Goal: Task Accomplishment & Management: Manage account settings

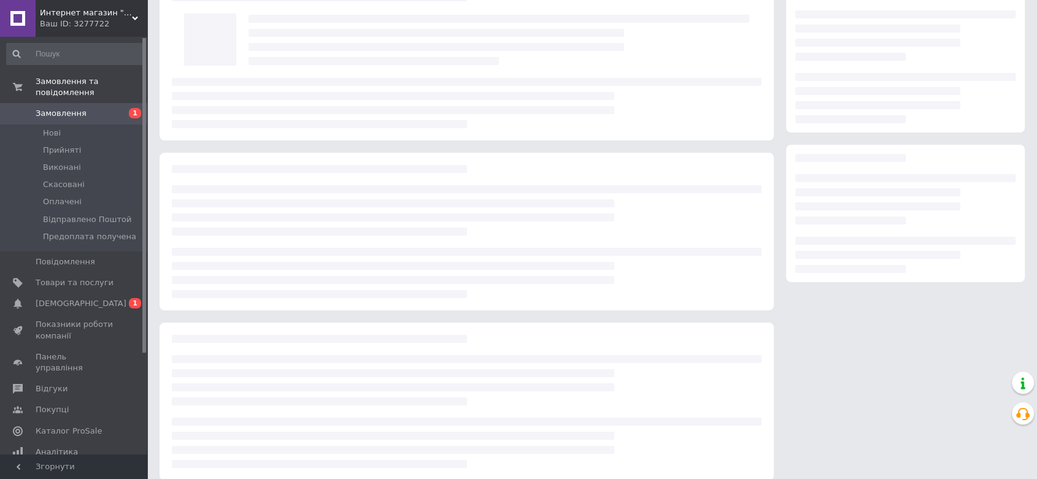
scroll to position [68, 0]
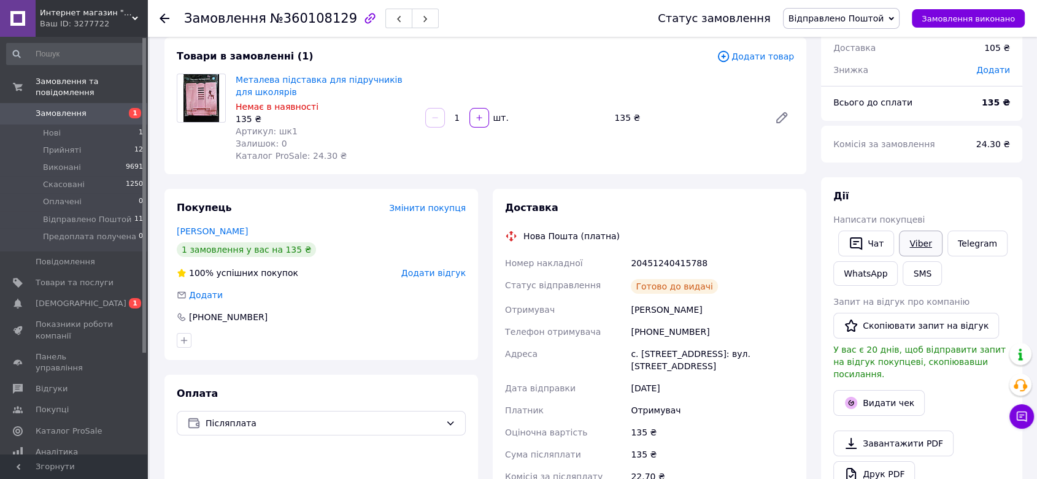
click at [910, 241] on link "Viber" at bounding box center [920, 244] width 43 height 26
click at [122, 125] on li "Нові 1" at bounding box center [75, 133] width 150 height 17
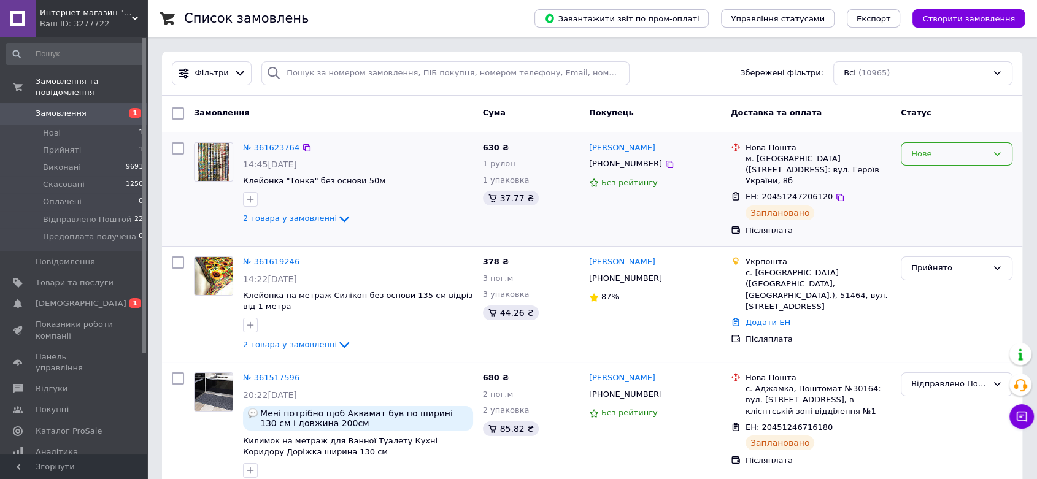
click at [928, 148] on div "Нове" at bounding box center [950, 154] width 76 height 13
click at [931, 170] on li "Прийнято" at bounding box center [957, 179] width 110 height 23
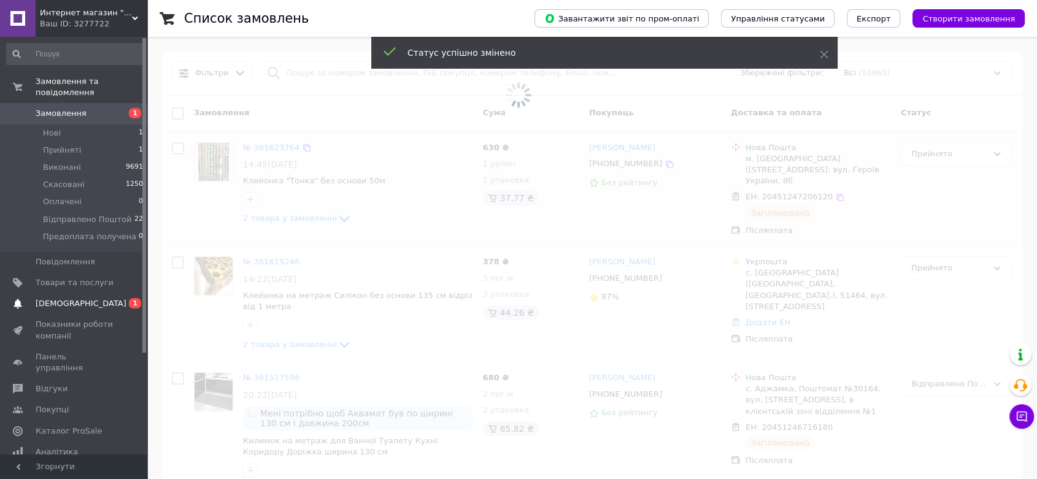
click at [73, 298] on span "[DEMOGRAPHIC_DATA]" at bounding box center [81, 303] width 91 height 11
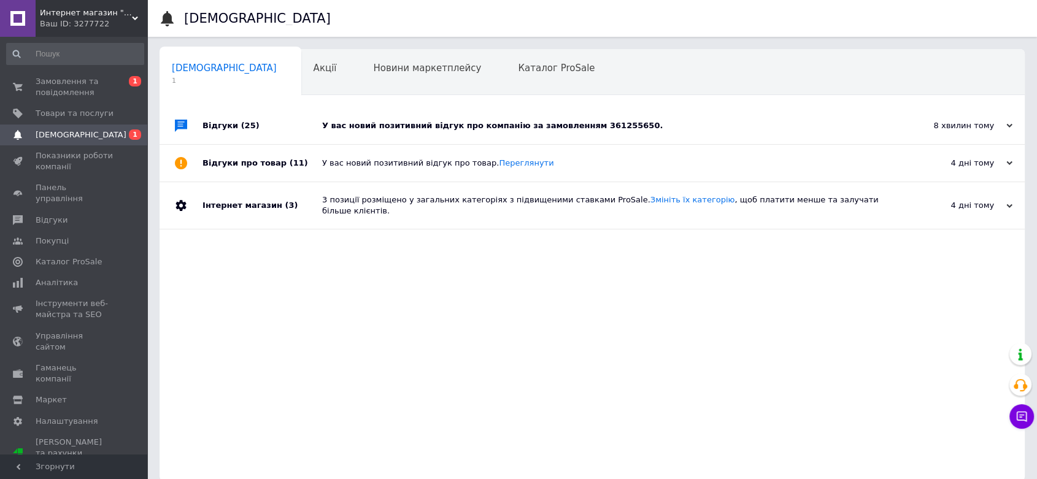
click at [467, 120] on div "У вас новий позитивний відгук про компанію за замовленням 361255650." at bounding box center [606, 125] width 568 height 11
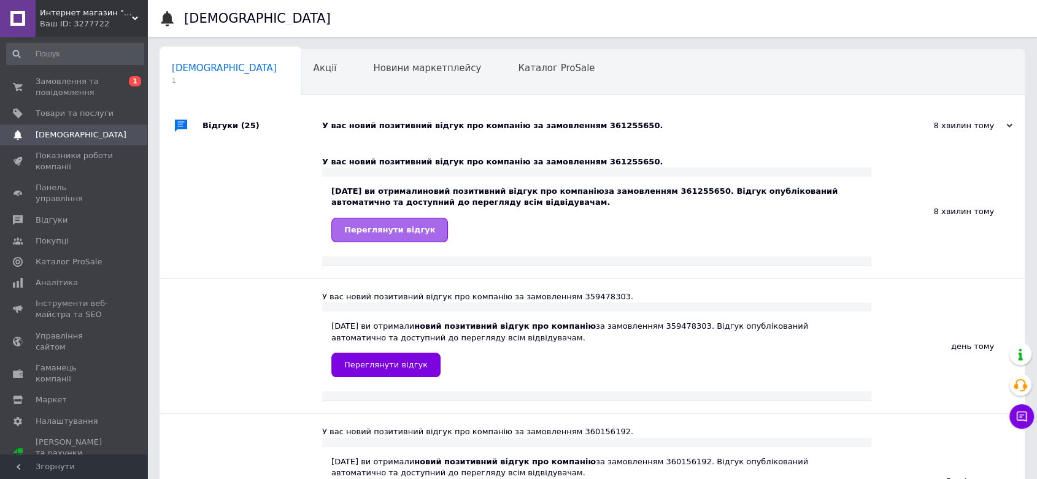
click at [398, 225] on span "Переглянути відгук" at bounding box center [389, 229] width 91 height 9
click at [361, 56] on div "Новини маркетплейсу 0" at bounding box center [433, 73] width 145 height 47
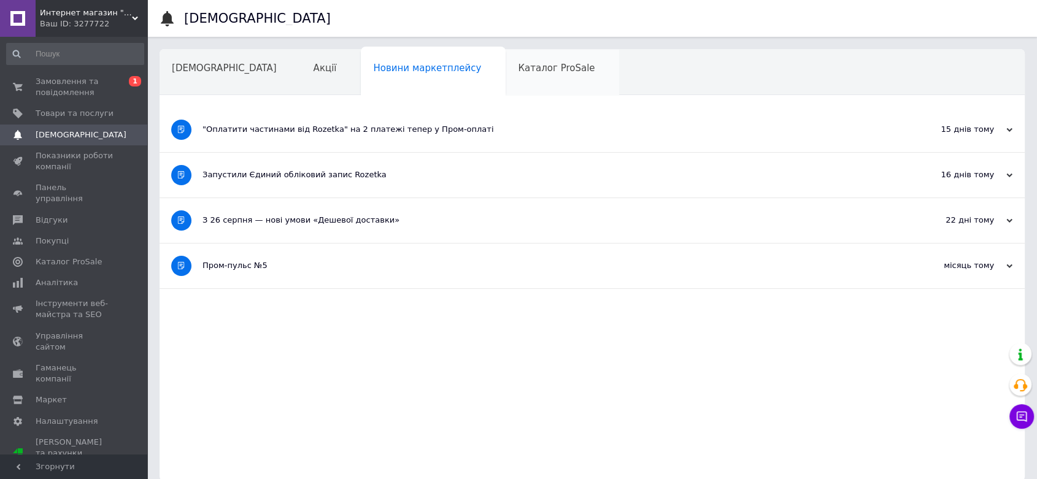
click at [518, 66] on span "Каталог ProSale" at bounding box center [556, 68] width 77 height 11
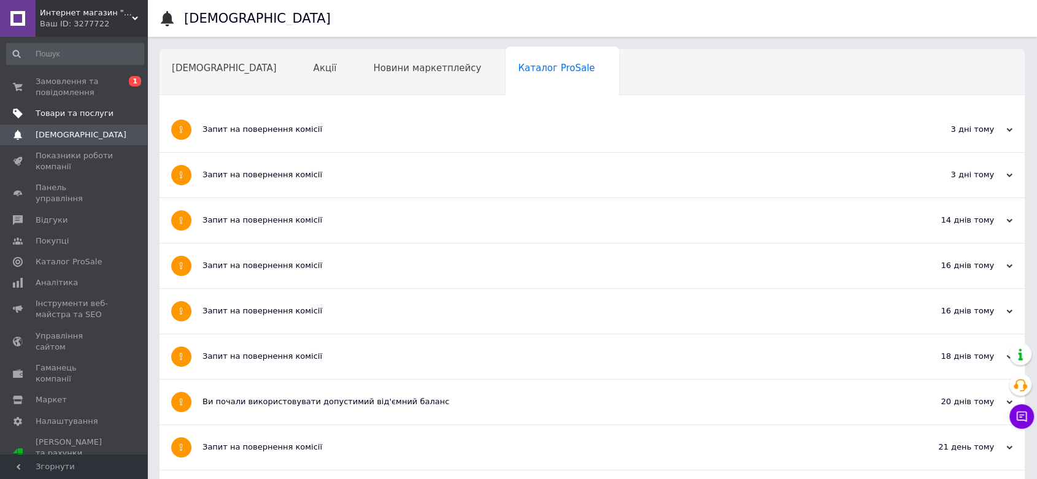
click at [58, 120] on link "Товари та послуги" at bounding box center [75, 113] width 150 height 21
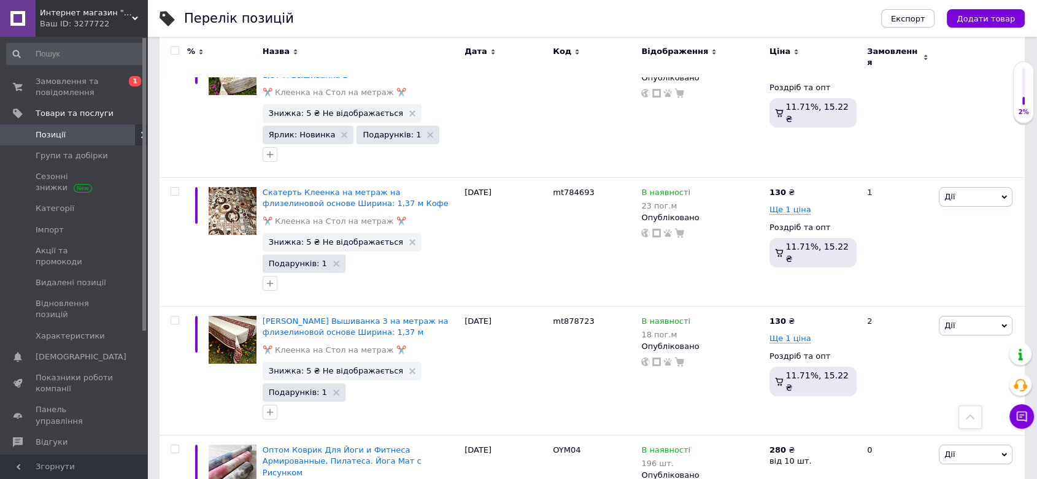
scroll to position [4228, 0]
